Goal: Register for event/course

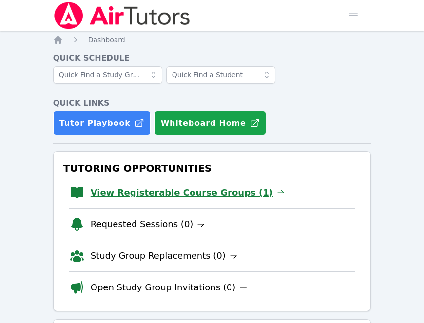
click at [215, 190] on link "View Registerable Course Groups (1)" at bounding box center [188, 193] width 194 height 14
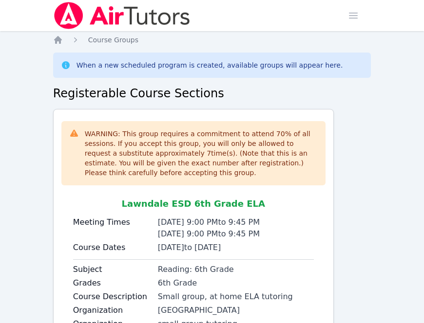
scroll to position [96, 0]
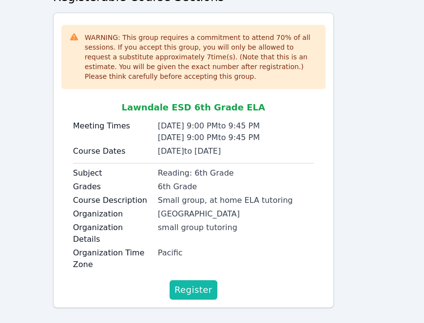
click at [191, 284] on span "Register" at bounding box center [193, 291] width 38 height 14
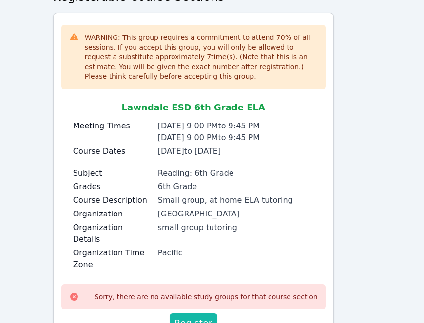
scroll to position [130, 0]
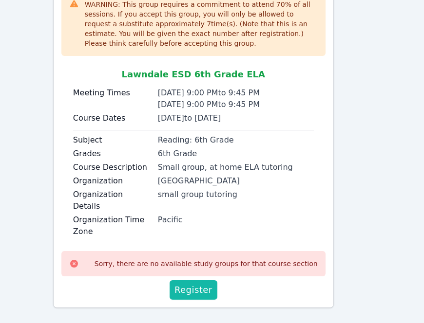
click at [194, 284] on span "Register" at bounding box center [193, 291] width 38 height 14
